Goal: Information Seeking & Learning: Learn about a topic

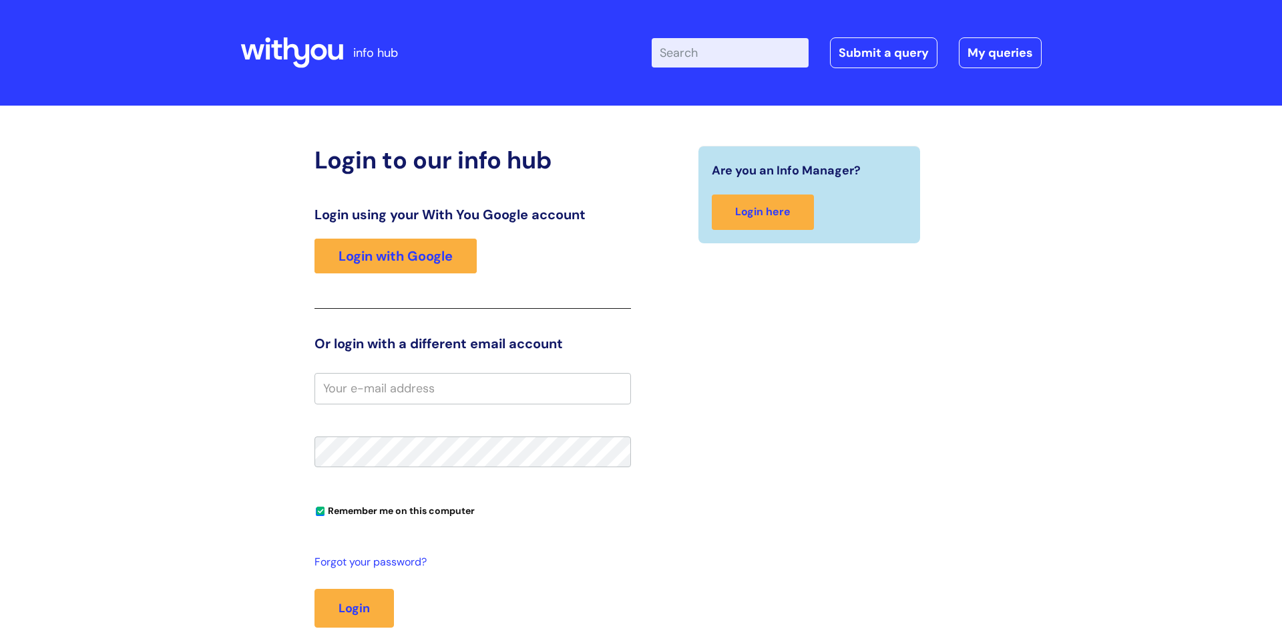
click at [480, 389] on input "email" at bounding box center [473, 388] width 317 height 31
click at [415, 393] on input "Caroline.durnan7@wearewithyou.org.uk" at bounding box center [473, 388] width 317 height 31
type input "Caroline.durnan@wearewithyou.org.uk"
click at [315, 588] on button "Login" at bounding box center [354, 607] width 79 height 39
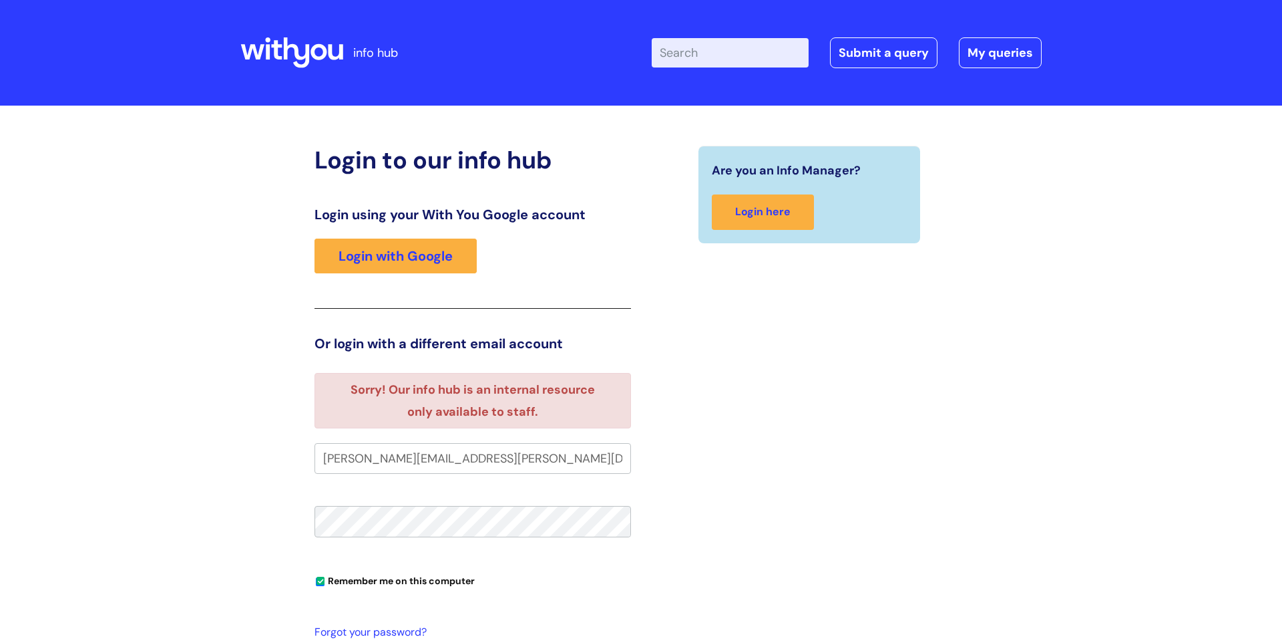
drag, startPoint x: 552, startPoint y: 460, endPoint x: 300, endPoint y: 438, distance: 253.4
click at [300, 438] on div "Login to our info hub Login using your With You Google account Login with Googl…" at bounding box center [641, 450] width 802 height 609
click at [273, 506] on div "Login to our info hub Login using your With You Google account Login with Googl…" at bounding box center [641, 450] width 802 height 609
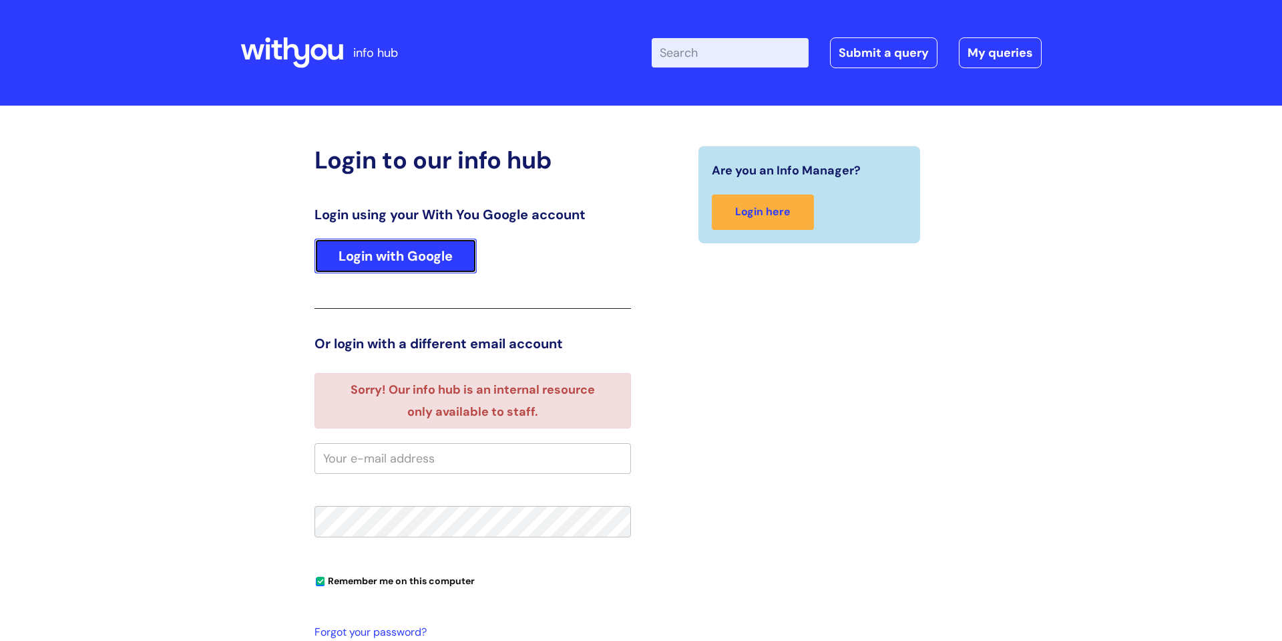
click at [391, 261] on link "Login with Google" at bounding box center [396, 255] width 162 height 35
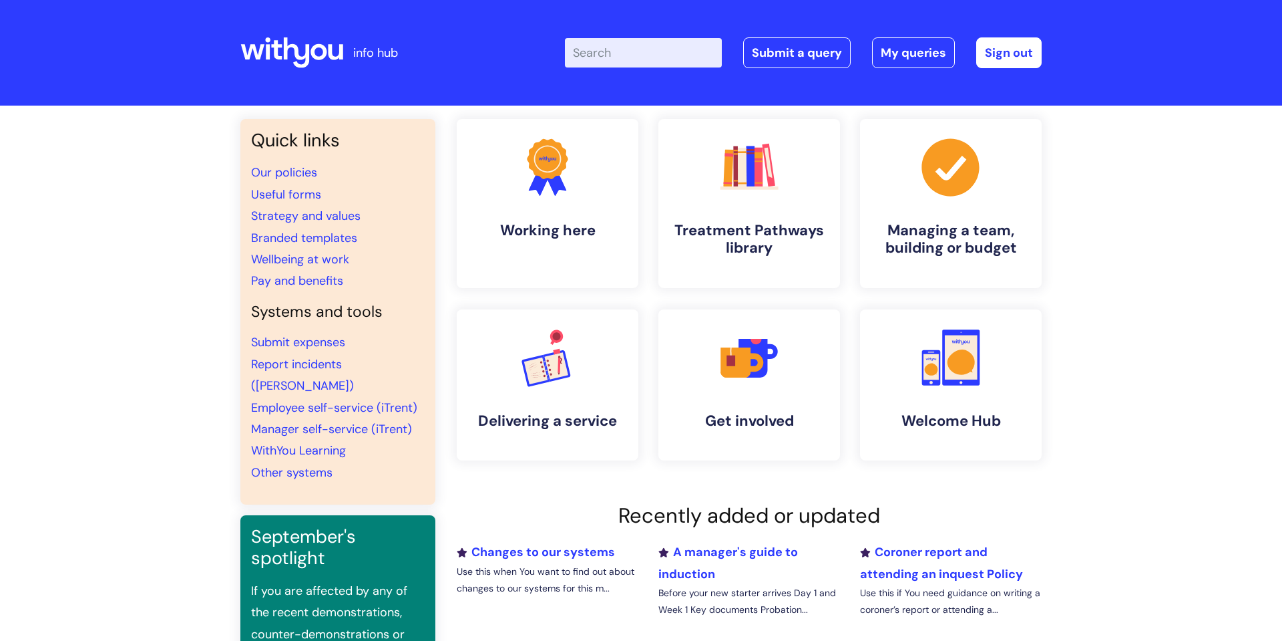
click at [631, 54] on input "Enter your search term here..." at bounding box center [643, 52] width 157 height 29
click at [614, 55] on input "Enter your search term here..." at bounding box center [643, 52] width 157 height 29
drag, startPoint x: 691, startPoint y: 55, endPoint x: 701, endPoint y: 55, distance: 10.0
click at [692, 55] on input "Emotional Regulation" at bounding box center [643, 52] width 157 height 29
click at [697, 49] on input "Emotional Regulation" at bounding box center [643, 52] width 157 height 29
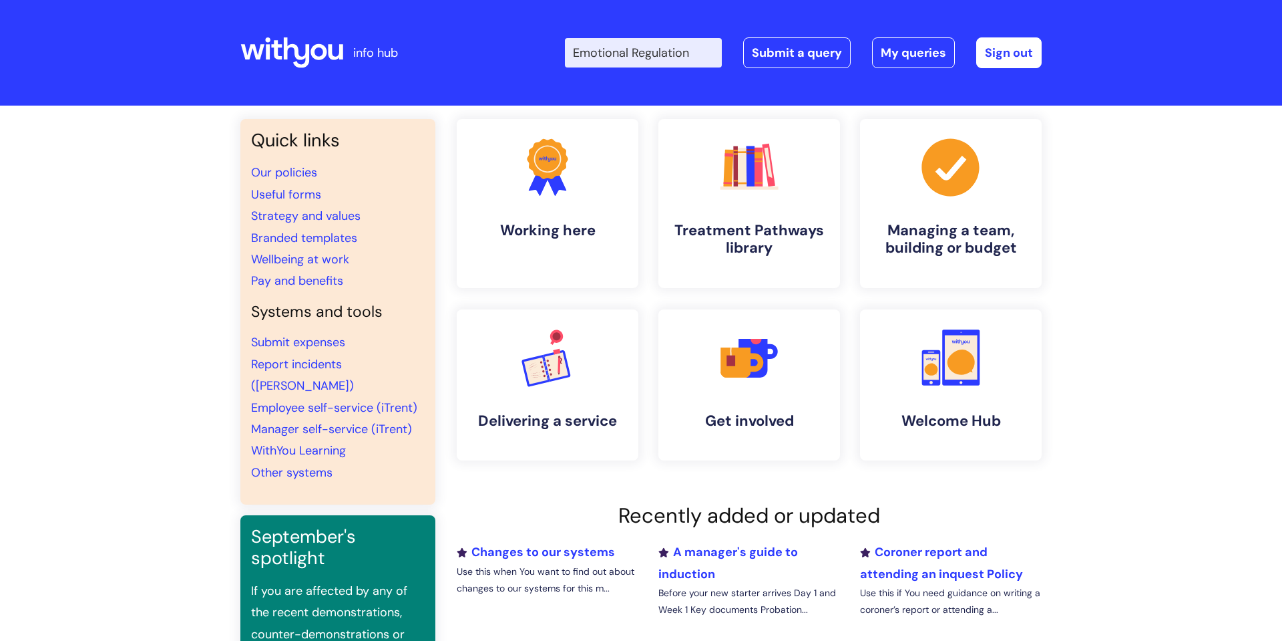
type input "Emotional Regulation"
click button "Search" at bounding box center [0, 0] width 0 height 0
click at [768, 230] on h4 "Treatment Pathways library" at bounding box center [749, 240] width 163 height 36
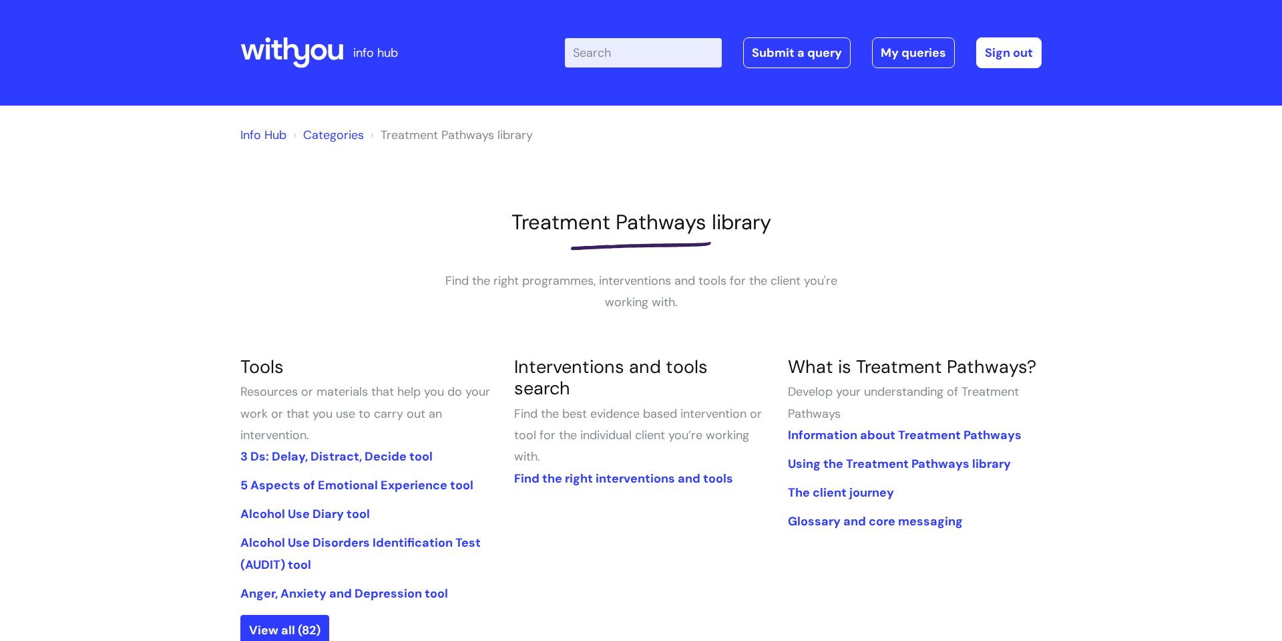
click at [667, 62] on input "Enter your search term here..." at bounding box center [643, 52] width 157 height 29
type input "Emotional regulation"
click button "Search" at bounding box center [0, 0] width 0 height 0
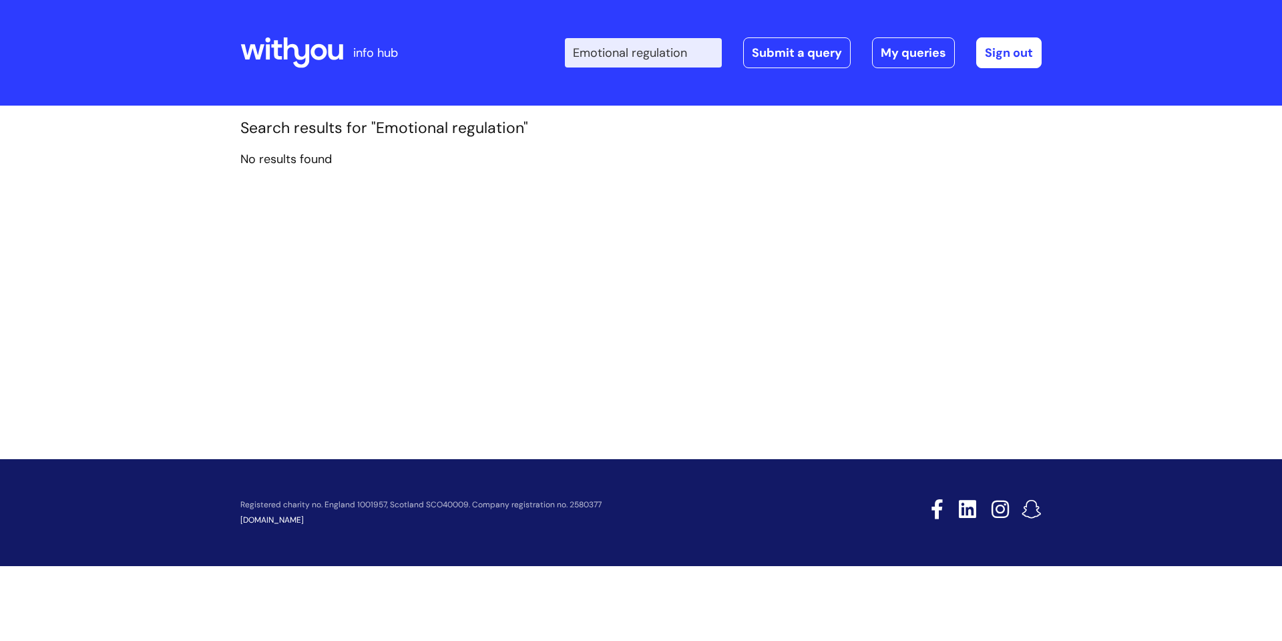
click at [700, 57] on input "Emotional regulation" at bounding box center [643, 52] width 157 height 29
drag, startPoint x: 615, startPoint y: 37, endPoint x: 549, endPoint y: 39, distance: 65.5
click at [549, 39] on div "Enter your search term here... Emotional regulation Search Submit a query My qu…" at bounding box center [741, 52] width 603 height 79
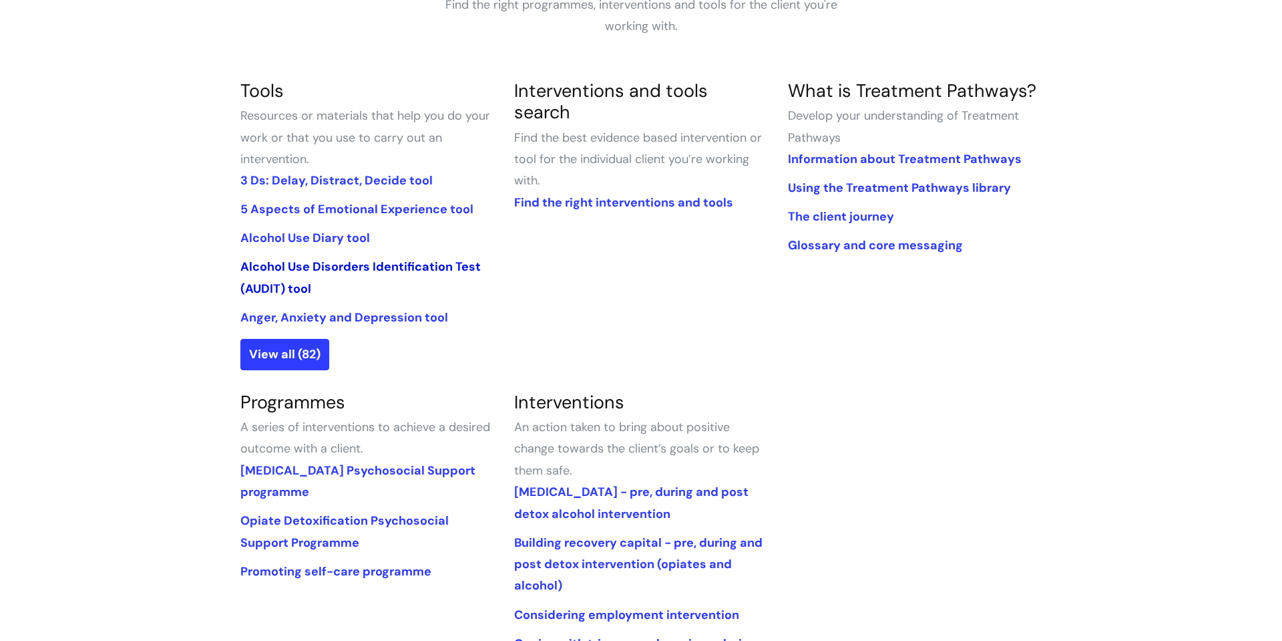
scroll to position [291, 0]
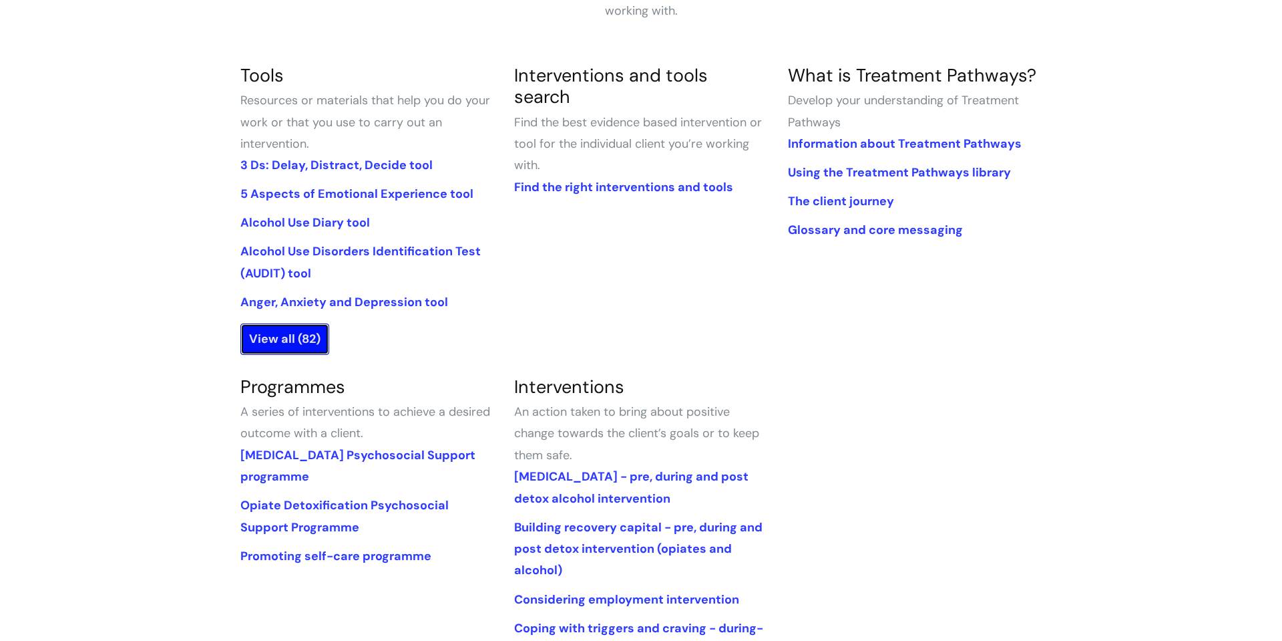
click at [288, 343] on link "View all (82)" at bounding box center [284, 338] width 89 height 31
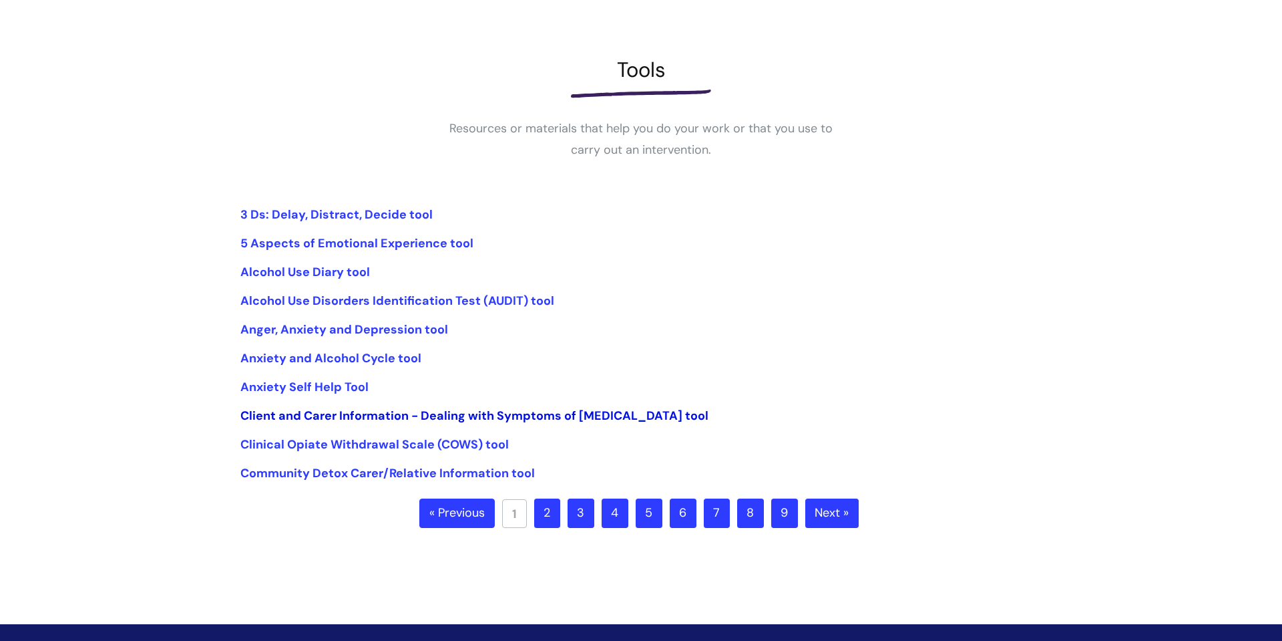
scroll to position [167, 0]
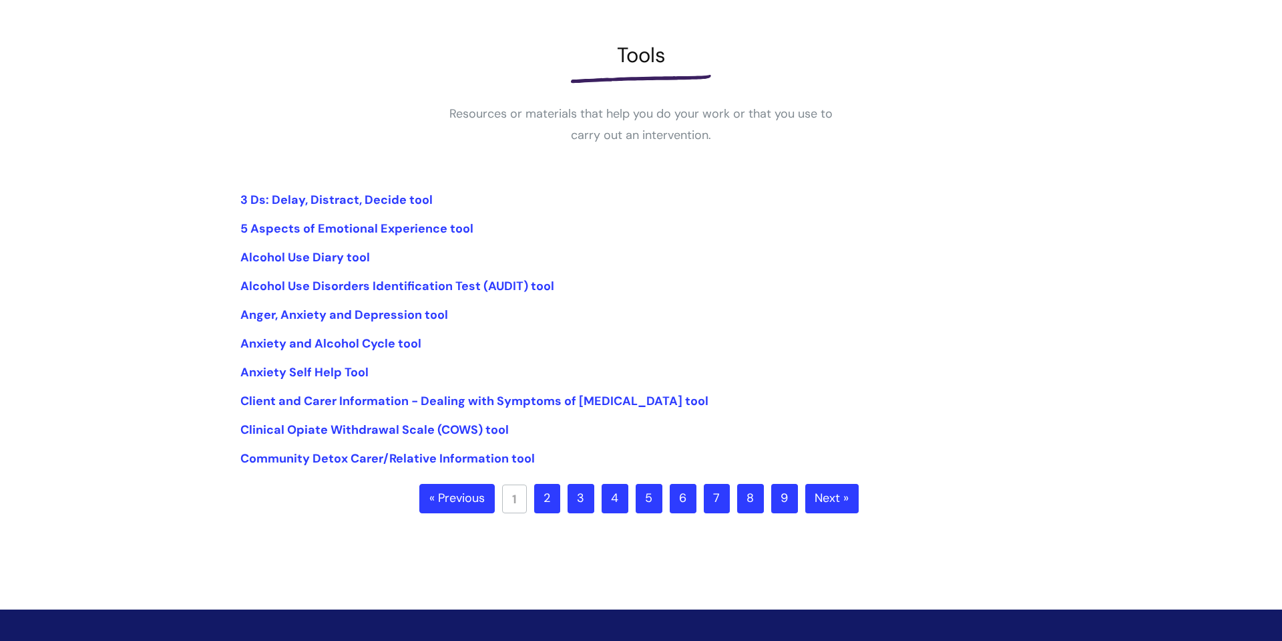
click at [545, 501] on link "2" at bounding box center [547, 498] width 26 height 29
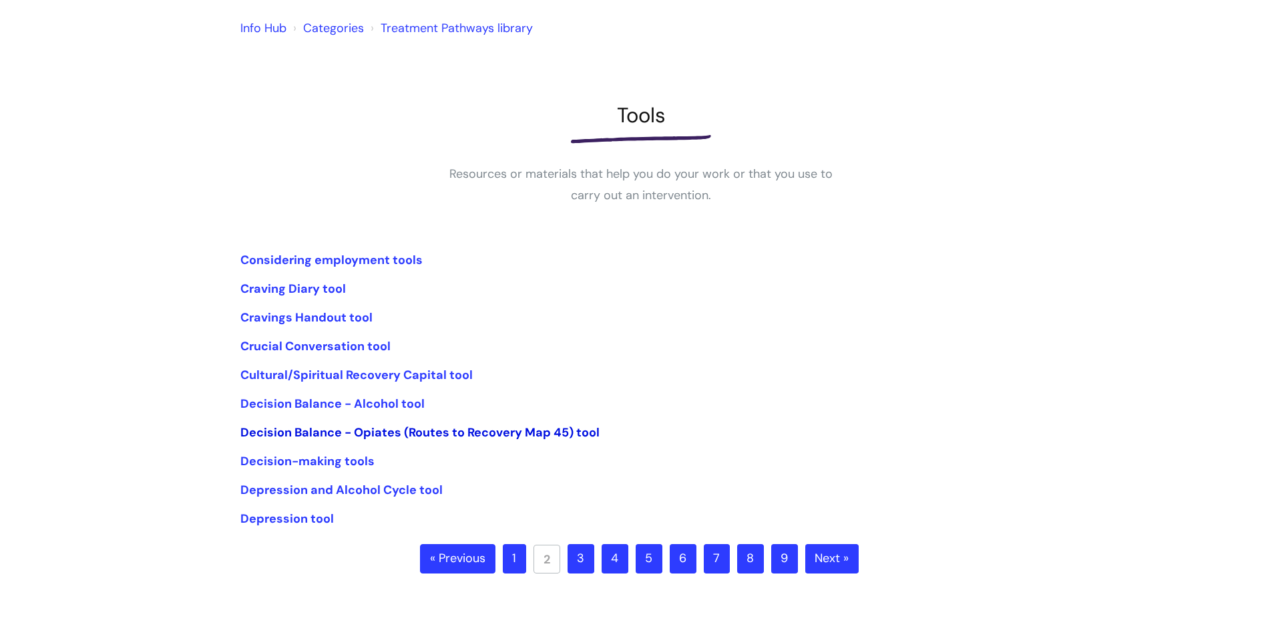
scroll to position [108, 0]
click at [291, 289] on link "Craving Diary tool" at bounding box center [293, 288] width 106 height 16
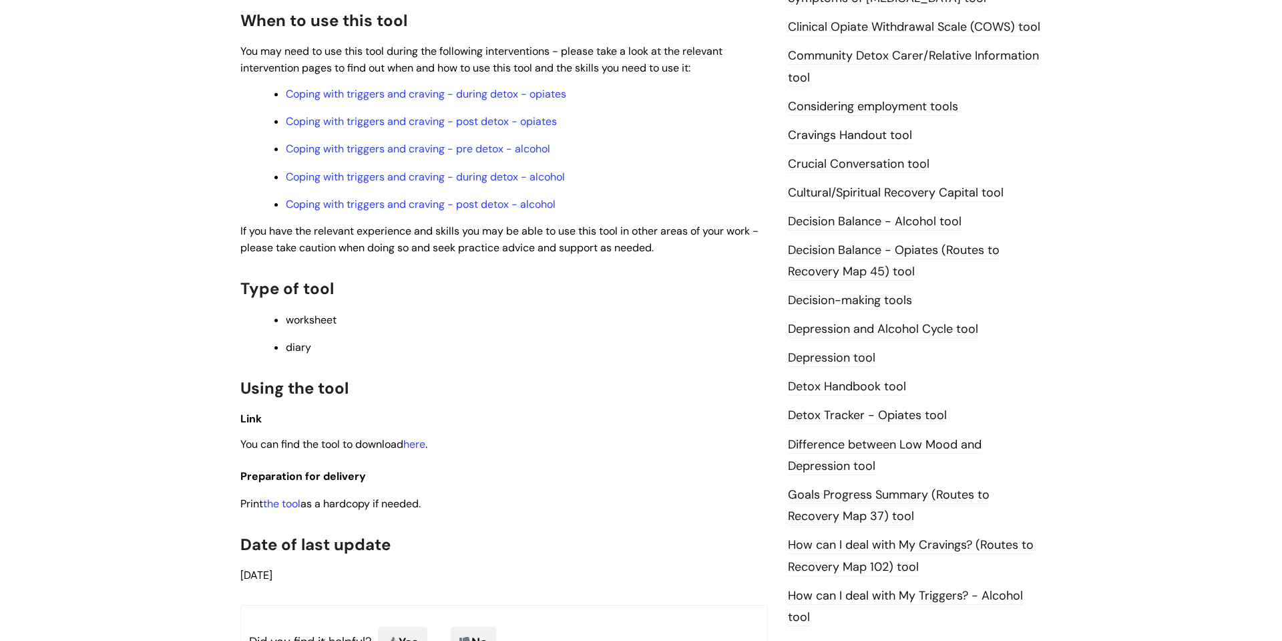
scroll to position [462, 0]
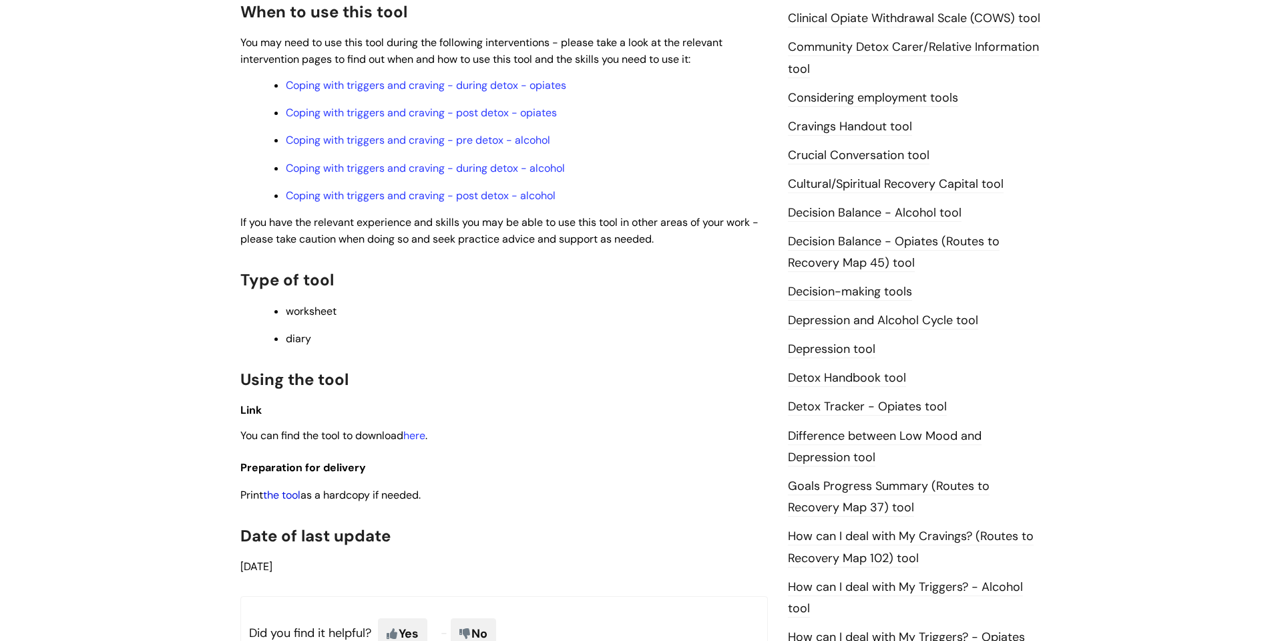
click at [288, 494] on link "the tool" at bounding box center [281, 495] width 37 height 14
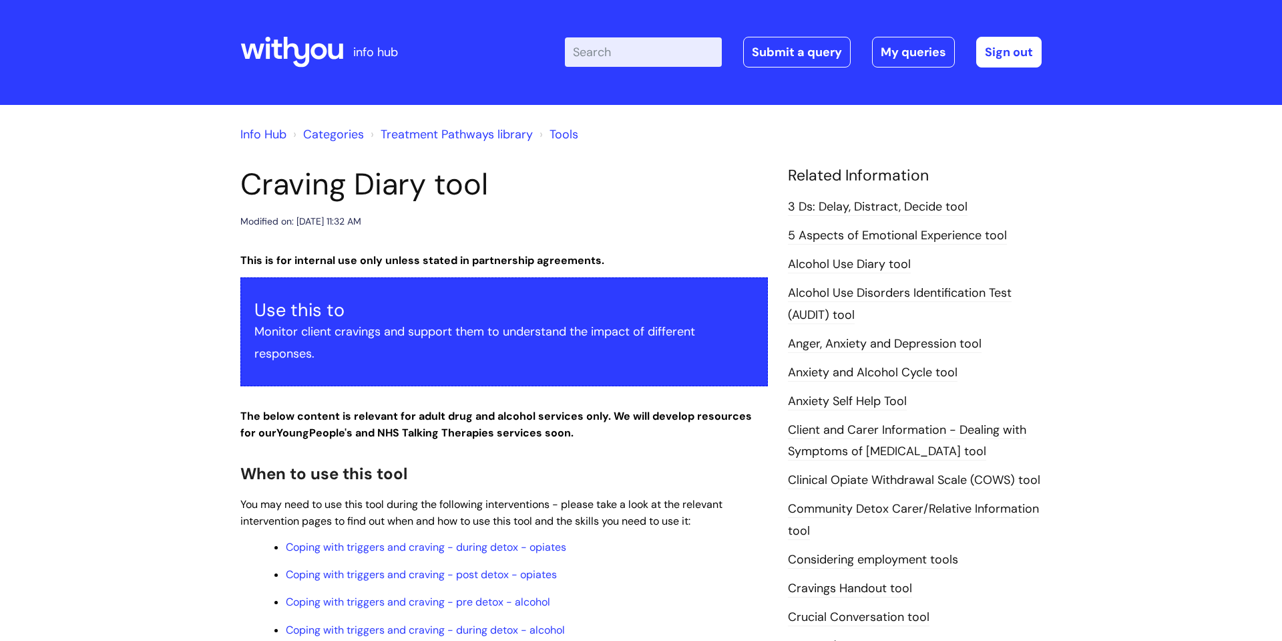
scroll to position [0, 0]
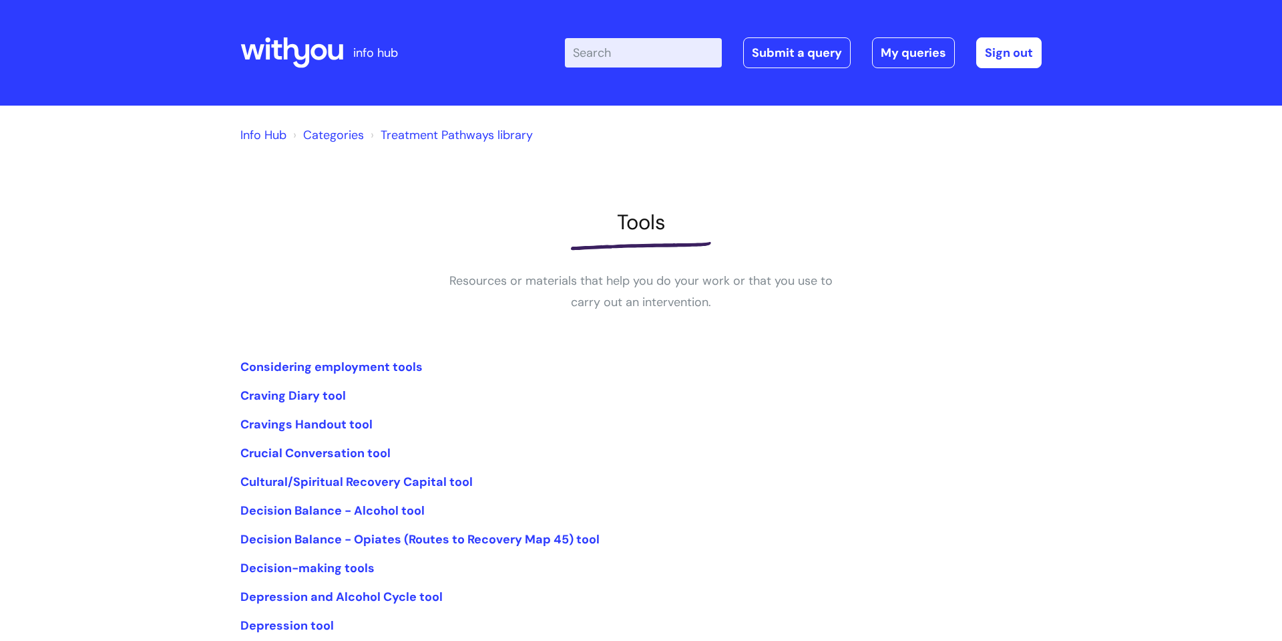
scroll to position [108, 0]
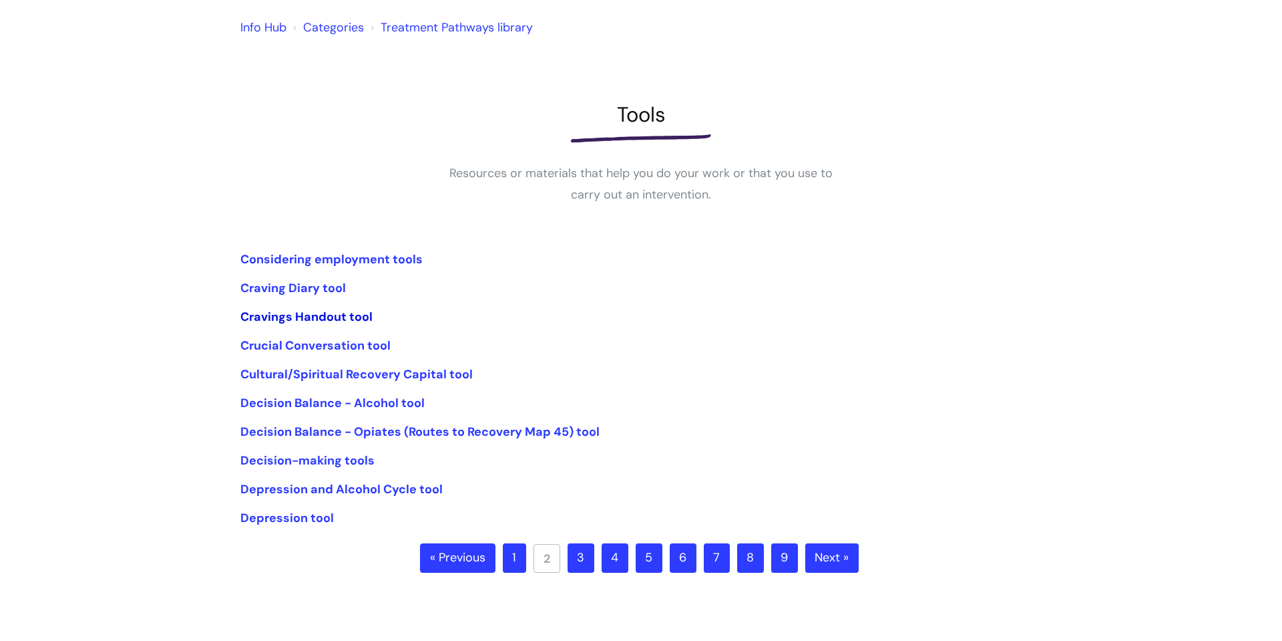
click at [295, 317] on link "Cravings Handout tool" at bounding box center [306, 317] width 132 height 16
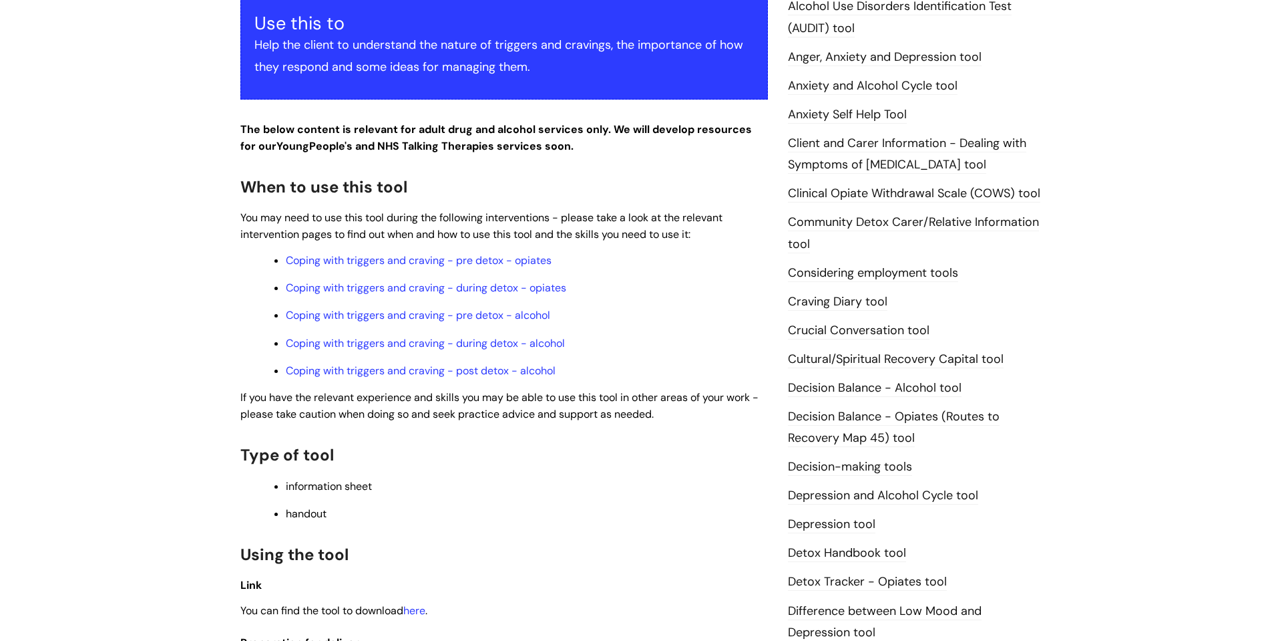
scroll to position [315, 0]
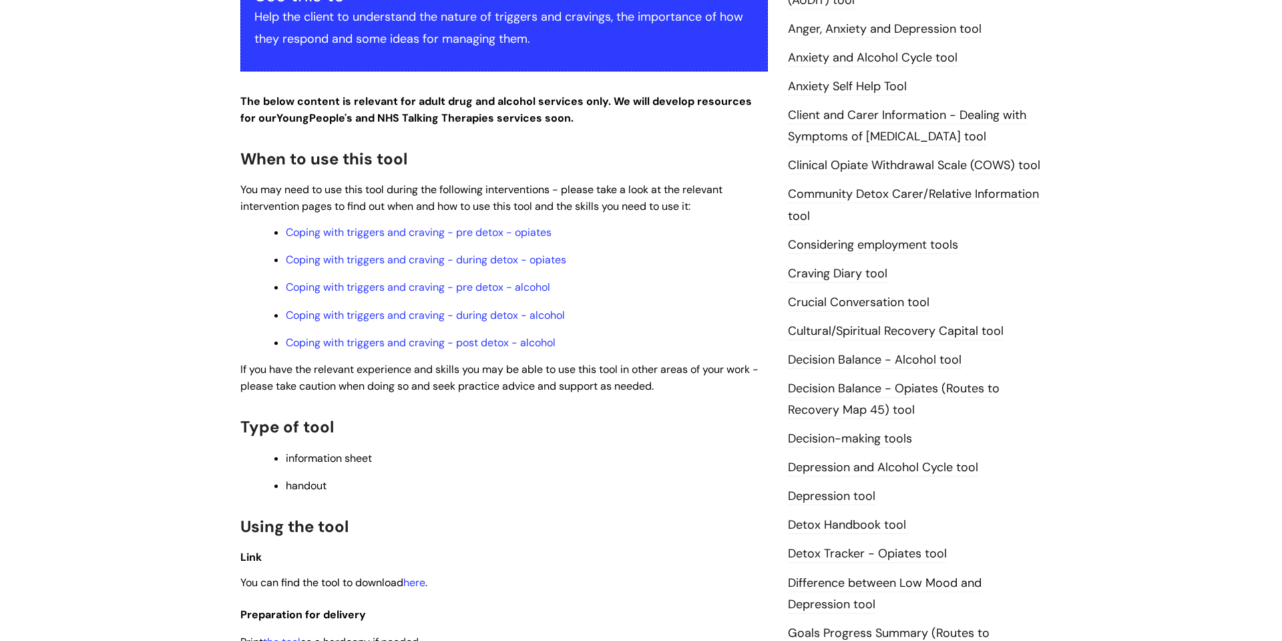
click at [301, 486] on span "handout" at bounding box center [306, 485] width 41 height 14
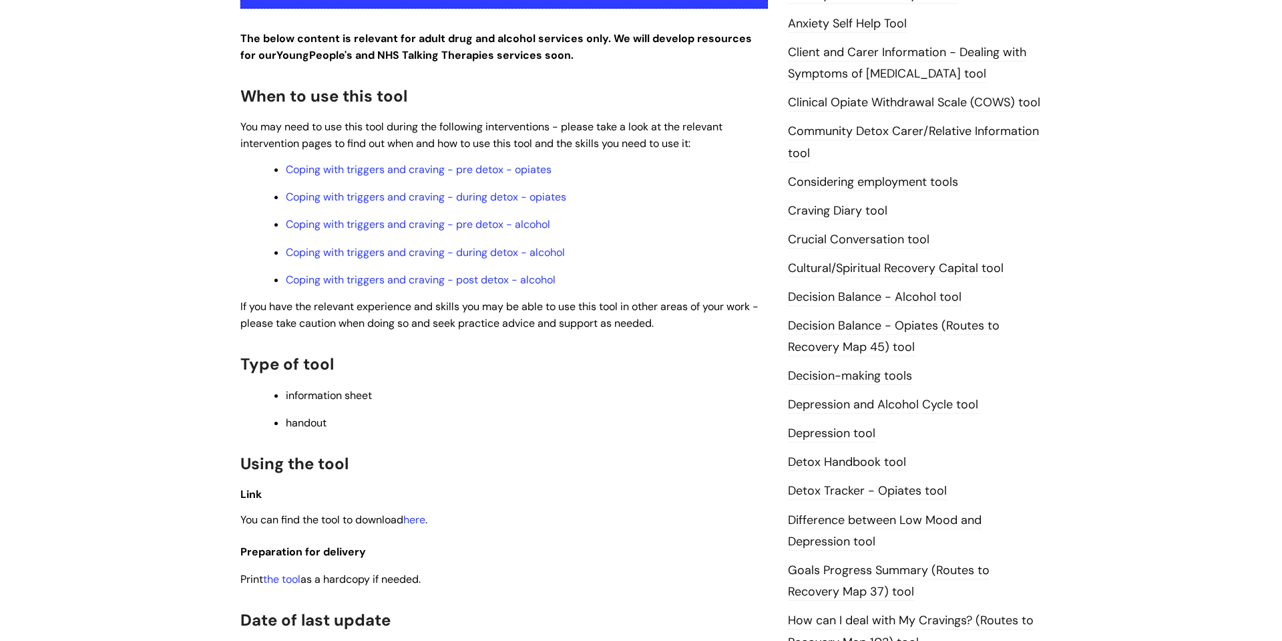
scroll to position [411, 0]
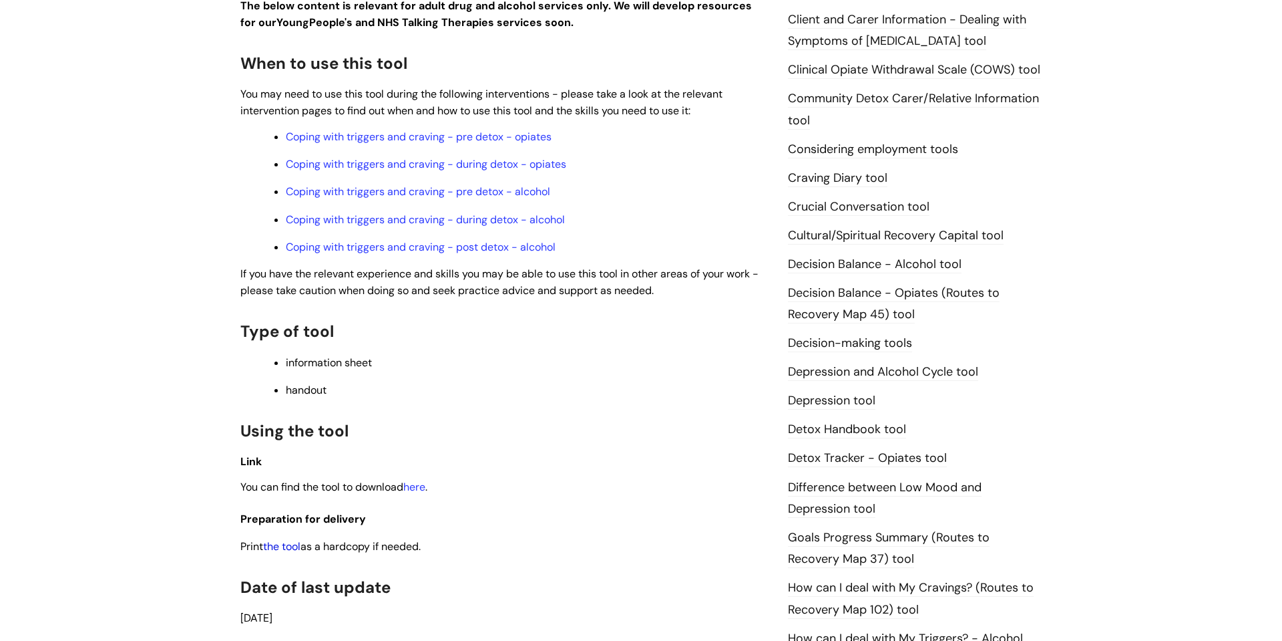
click at [295, 545] on link "the tool" at bounding box center [281, 546] width 37 height 14
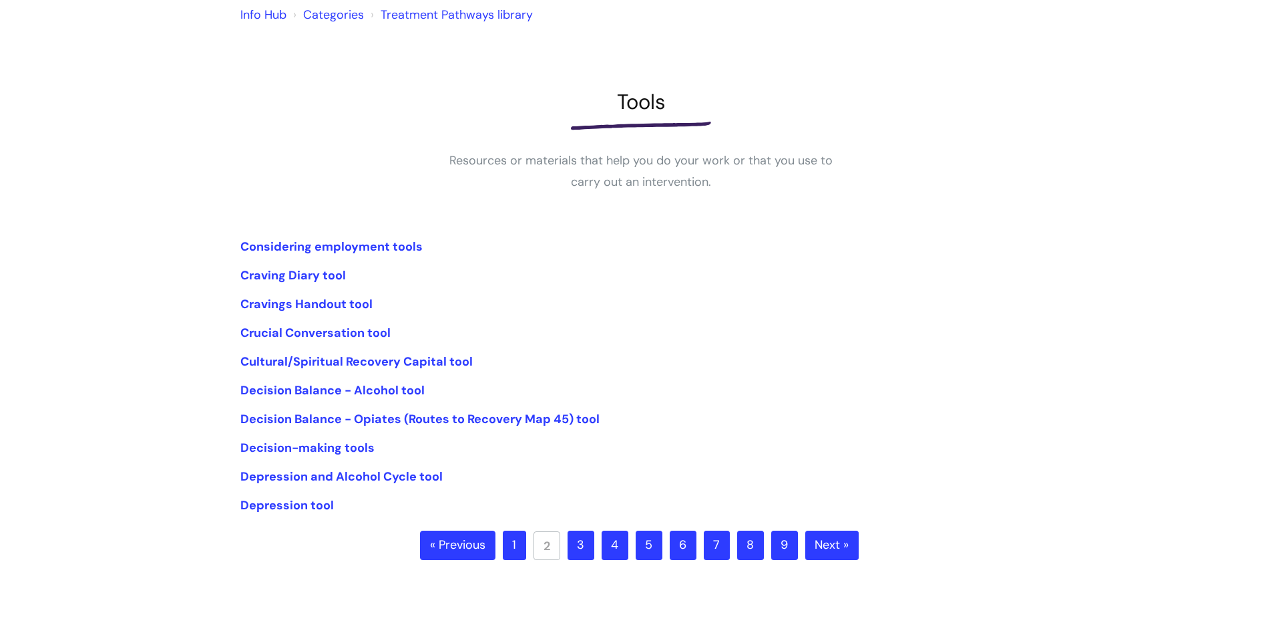
scroll to position [257, 0]
